Goal: Information Seeking & Learning: Learn about a topic

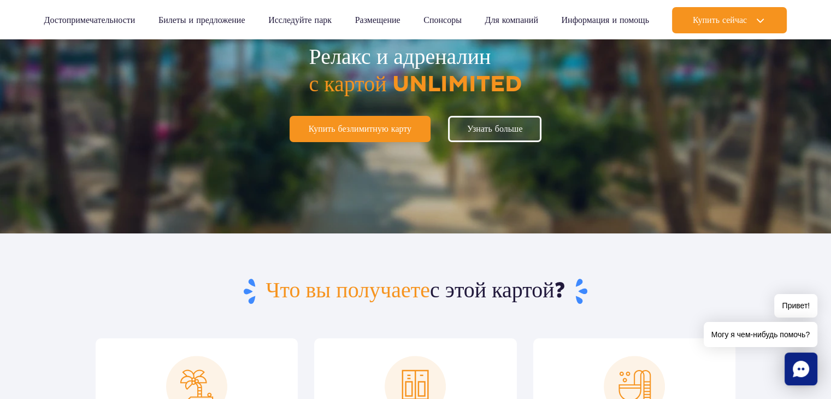
scroll to position [164, 0]
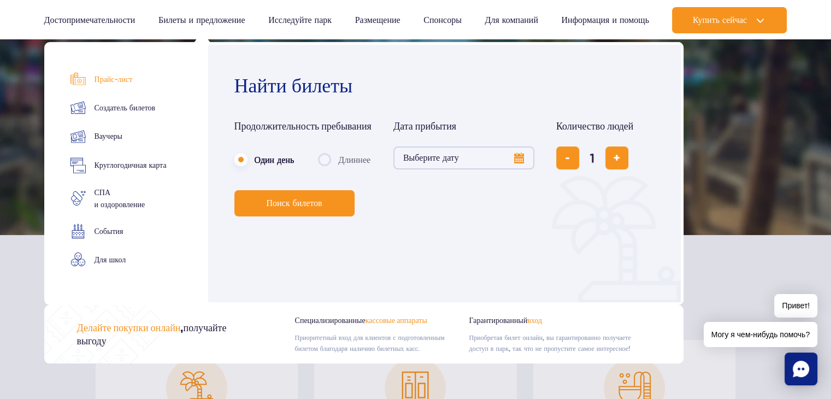
click at [114, 83] on font "Прайс-лист" at bounding box center [114, 79] width 38 height 9
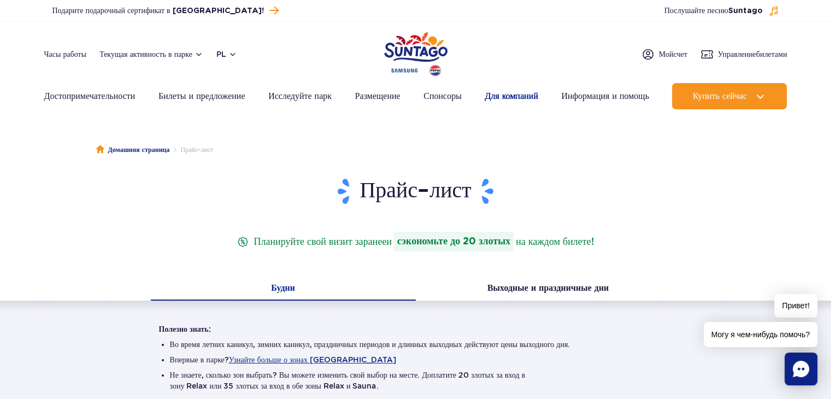
click at [516, 96] on font "Для компаний" at bounding box center [511, 96] width 53 height 10
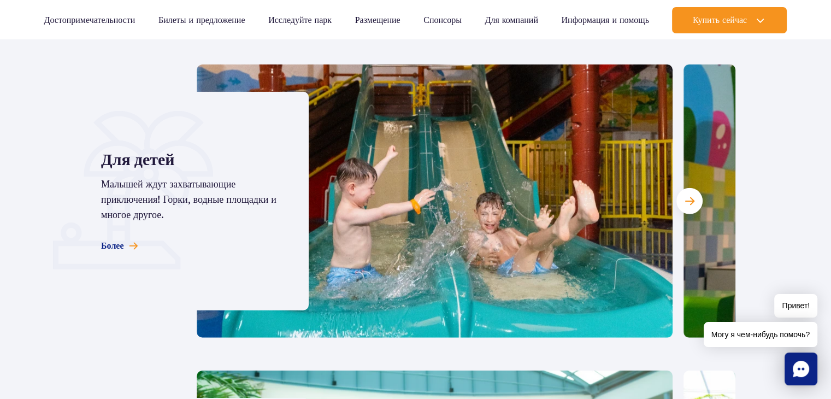
scroll to position [2858, 0]
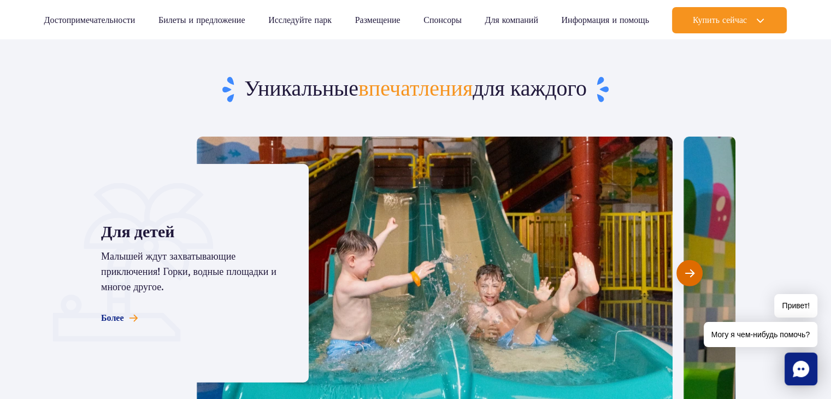
click at [678, 260] on button "Следующий слайд" at bounding box center [690, 273] width 26 height 26
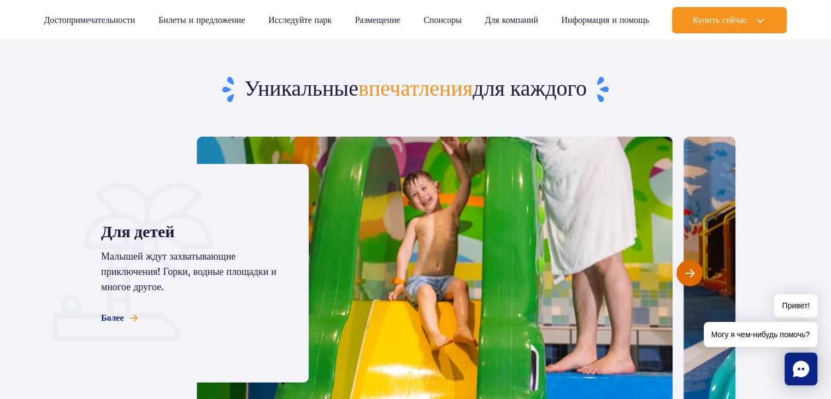
click at [694, 268] on span "Следующий слайд" at bounding box center [689, 273] width 9 height 10
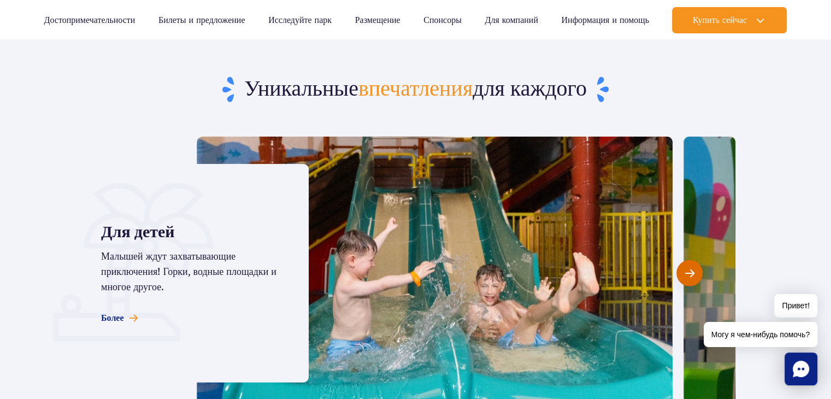
click at [694, 260] on button "Следующий слайд" at bounding box center [690, 273] width 26 height 26
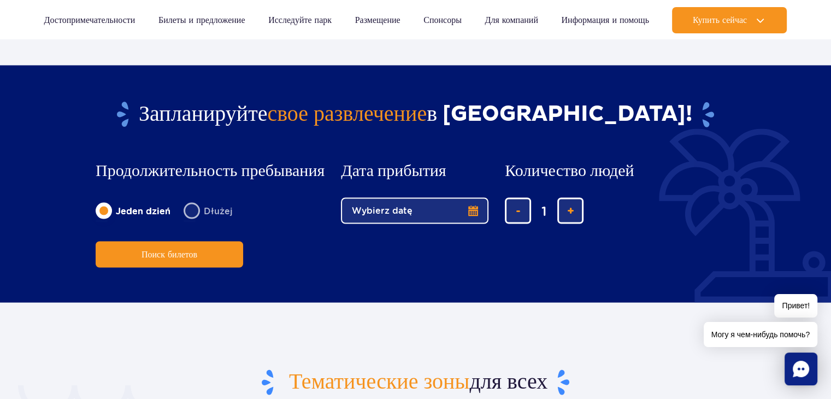
scroll to position [1984, 0]
